Goal: Information Seeking & Learning: Learn about a topic

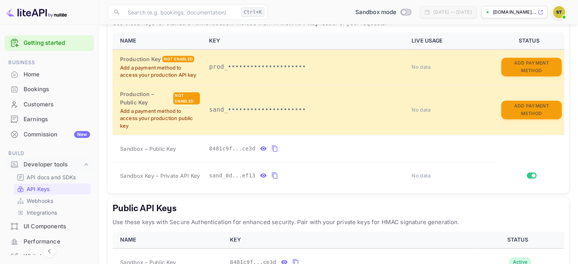
scroll to position [176, 0]
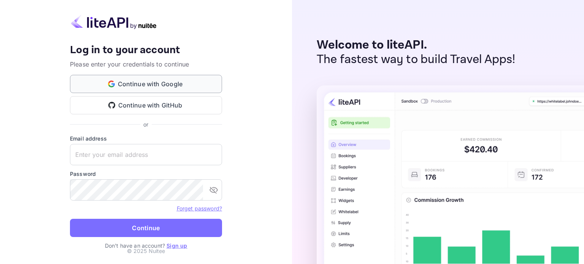
click at [167, 78] on button "Continue with Google" at bounding box center [146, 84] width 152 height 18
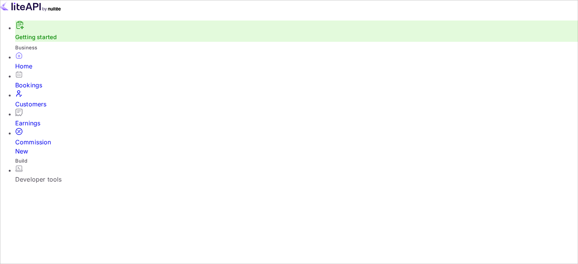
scroll to position [117, 0]
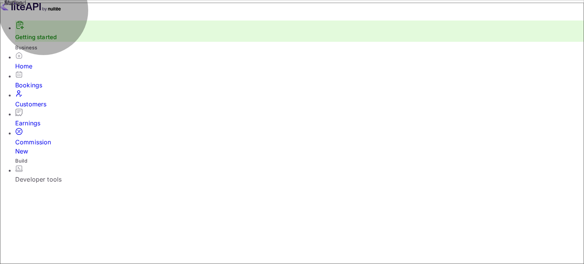
drag, startPoint x: 155, startPoint y: 102, endPoint x: 184, endPoint y: 96, distance: 29.5
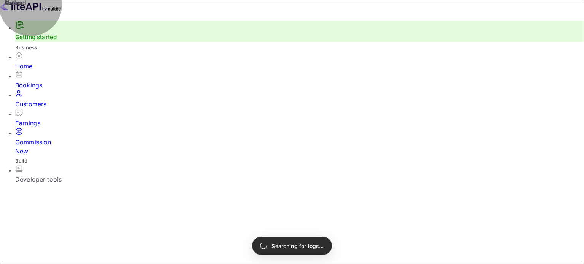
type input "200"
type input "post"
type input "book"
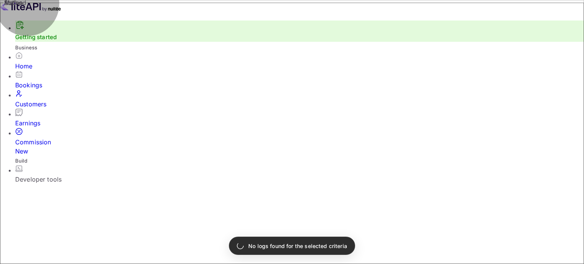
type input "all"
type input "cancel"
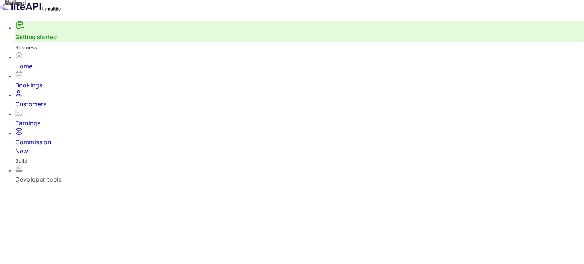
click at [51, 175] on div "Developer tools" at bounding box center [299, 179] width 569 height 9
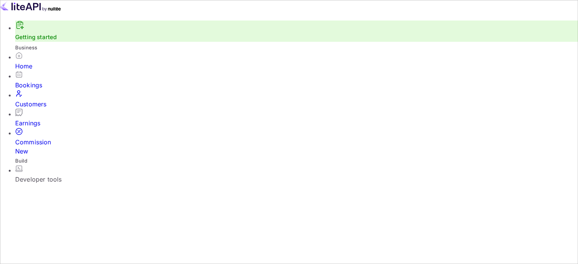
scroll to position [9, 0]
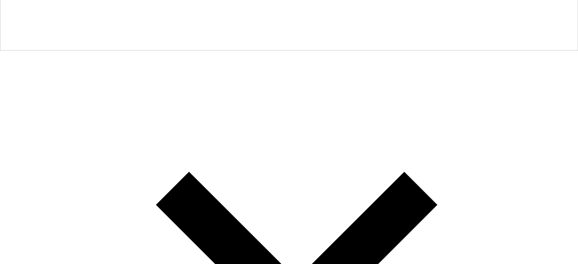
scroll to position [214, 0]
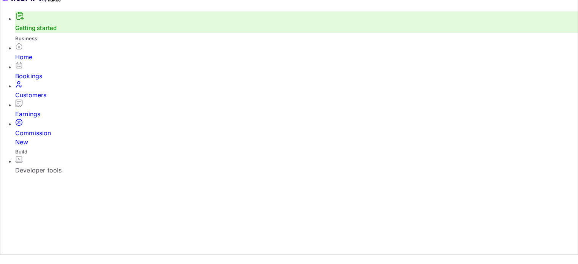
scroll to position [164, 0]
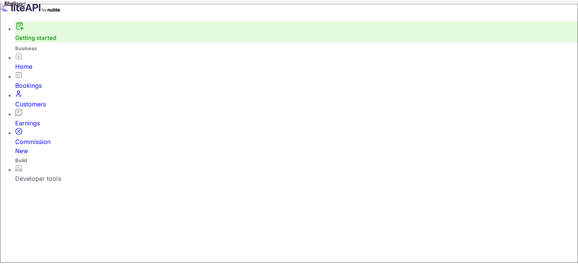
scroll to position [88, 0]
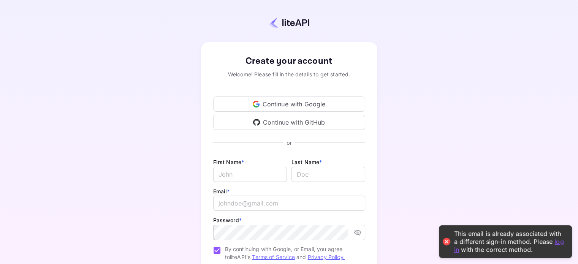
click at [281, 105] on div "Continue with Google" at bounding box center [289, 104] width 152 height 15
click at [561, 243] on link "log in" at bounding box center [509, 246] width 110 height 16
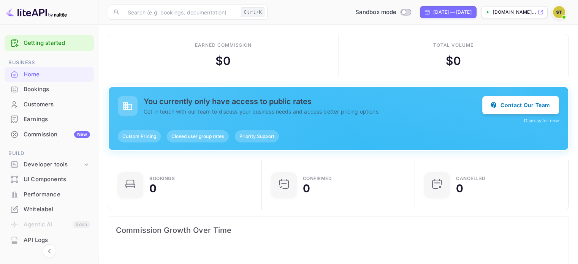
scroll to position [118, 143]
click at [50, 166] on div "Developer tools" at bounding box center [53, 164] width 59 height 9
click at [53, 190] on link "API Keys" at bounding box center [52, 189] width 71 height 8
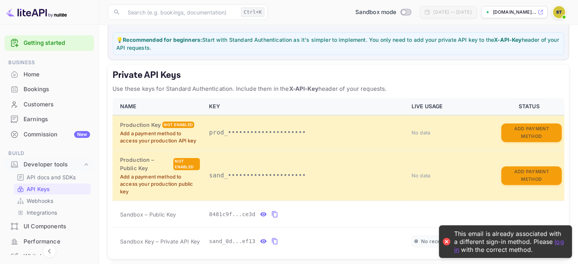
scroll to position [214, 0]
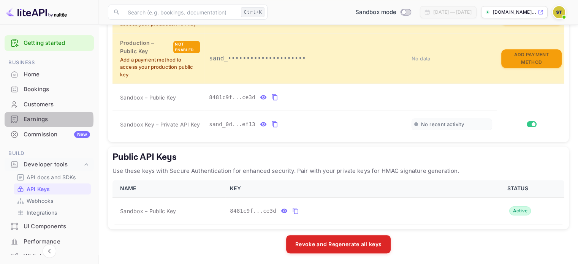
click at [42, 120] on div "Earnings" at bounding box center [57, 119] width 67 height 9
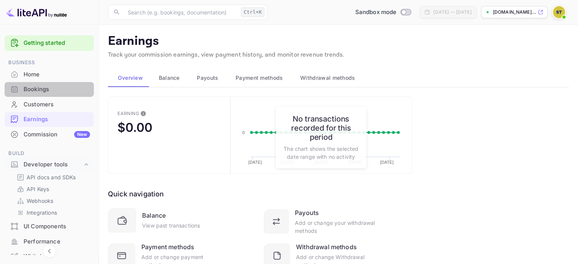
click at [69, 83] on div "Bookings" at bounding box center [49, 89] width 89 height 15
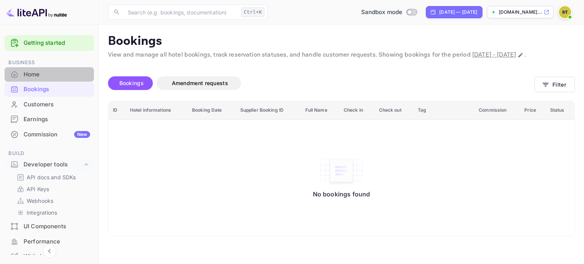
click at [56, 71] on div "Home" at bounding box center [57, 74] width 67 height 9
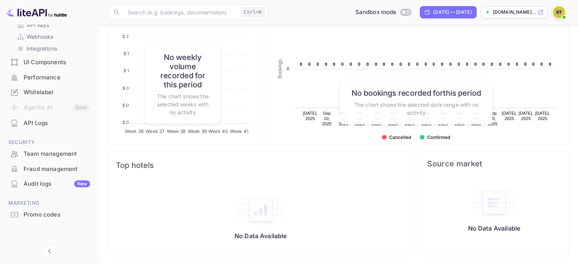
scroll to position [88, 0]
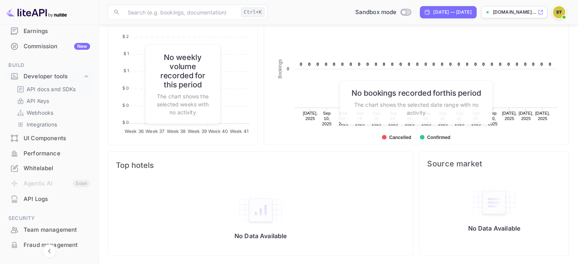
click at [60, 92] on p "API docs and SDKs" at bounding box center [51, 89] width 49 height 8
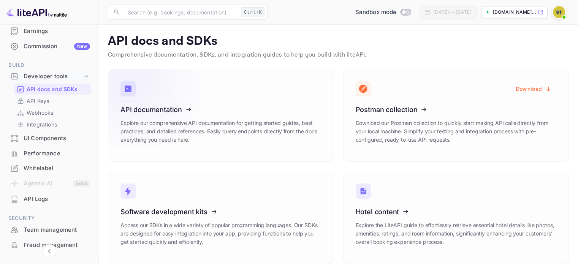
click at [161, 117] on icon at bounding box center [167, 108] width 118 height 78
